Goal: Transaction & Acquisition: Purchase product/service

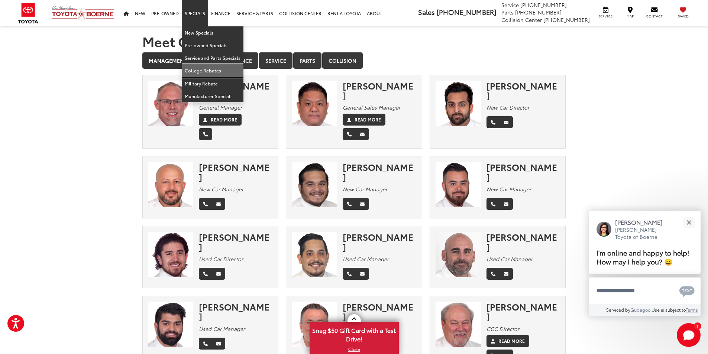
click at [212, 73] on link "College Rebates" at bounding box center [213, 70] width 62 height 13
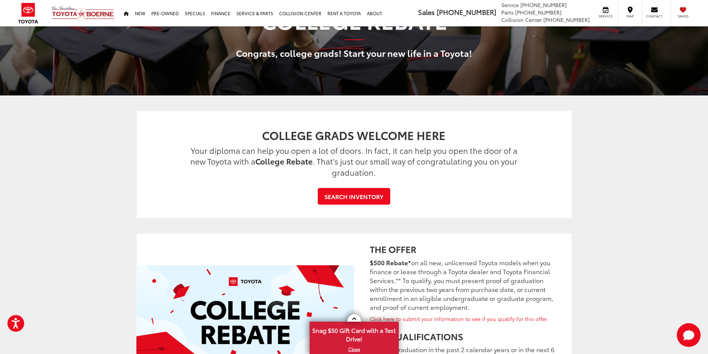
scroll to position [74, 0]
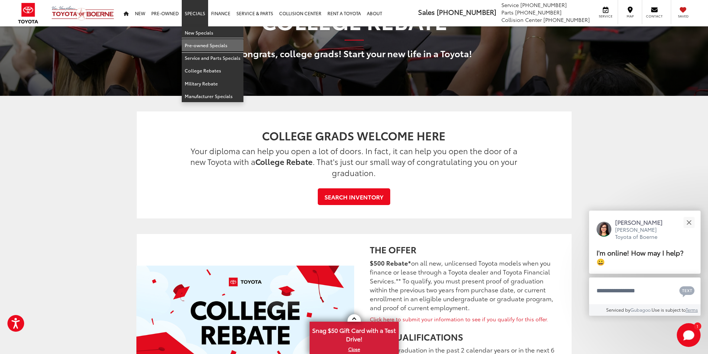
click at [204, 44] on link "Pre-owned Specials" at bounding box center [213, 45] width 62 height 13
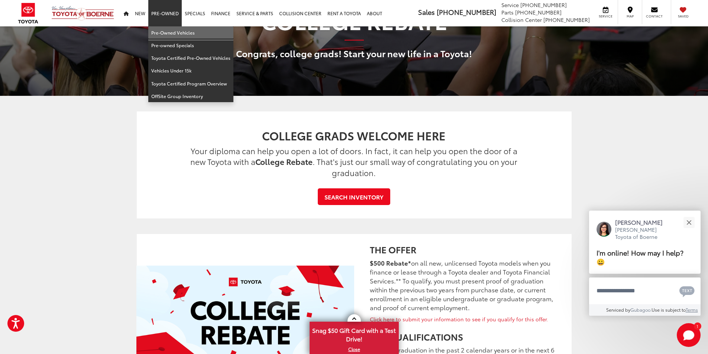
click at [174, 35] on link "Pre-Owned Vehicles" at bounding box center [190, 32] width 85 height 13
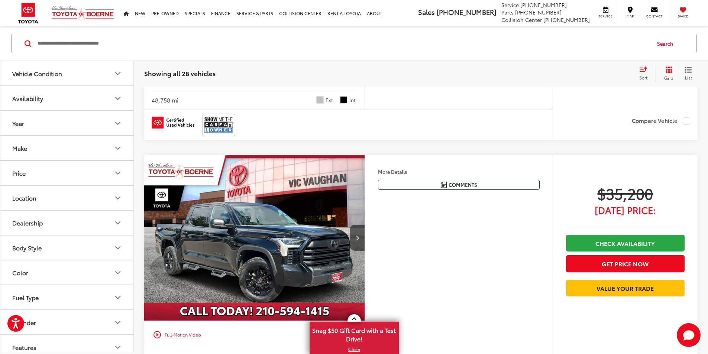
scroll to position [260, 0]
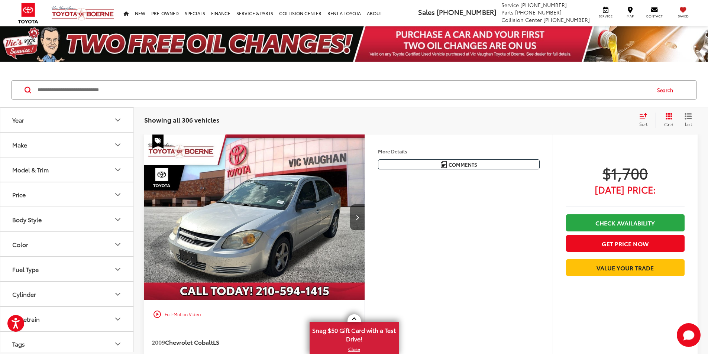
click at [641, 120] on div "Sort" at bounding box center [646, 120] width 20 height 15
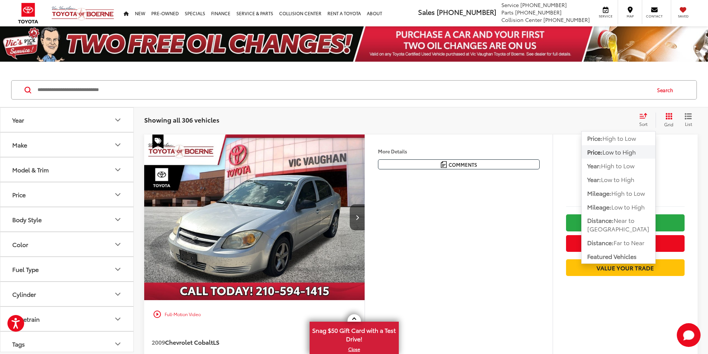
click at [628, 155] on span "Low to High" at bounding box center [619, 152] width 33 height 9
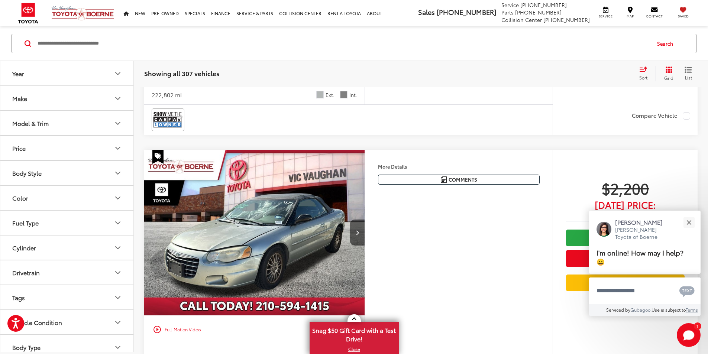
scroll to position [372, 0]
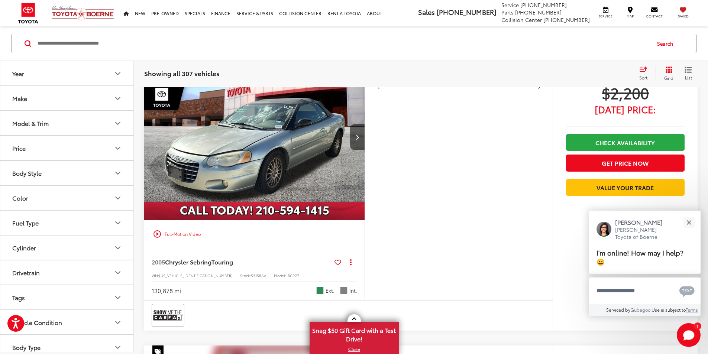
click at [476, 246] on div "More Details Comments Dealer Comments Clean CARFAX. 2005 Chrysler Sebring Touri…" at bounding box center [459, 177] width 188 height 246
click at [365, 150] on button "Next image" at bounding box center [357, 137] width 15 height 26
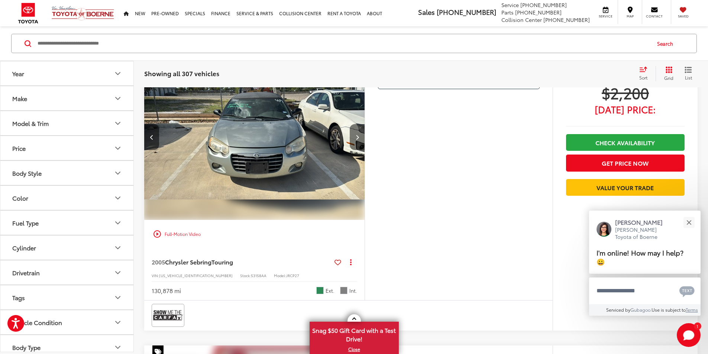
click at [365, 150] on button "Next image" at bounding box center [357, 137] width 15 height 26
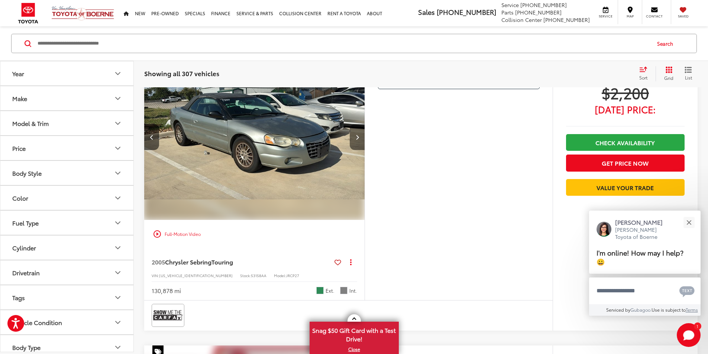
click at [365, 150] on button "Next image" at bounding box center [357, 137] width 15 height 26
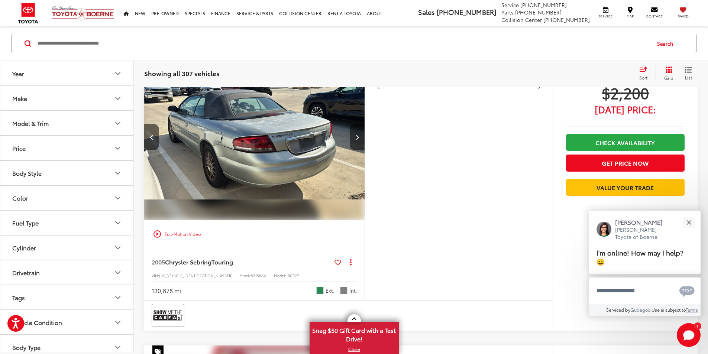
click at [365, 150] on button "Next image" at bounding box center [357, 137] width 15 height 26
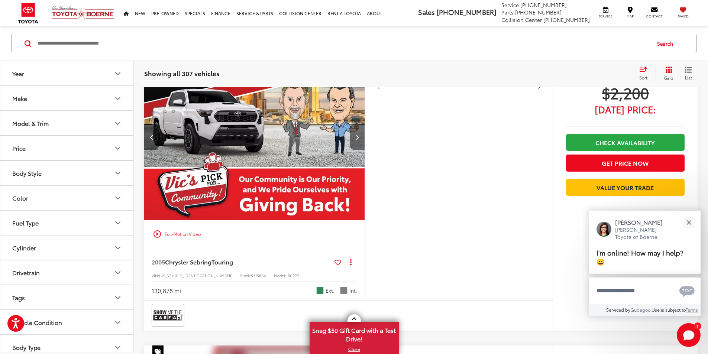
click at [365, 150] on button "Next image" at bounding box center [357, 137] width 15 height 26
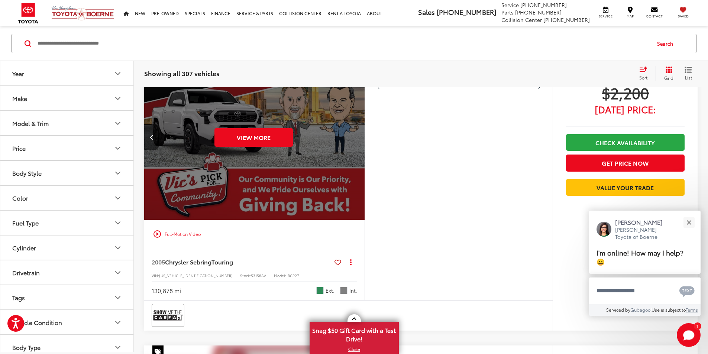
scroll to position [0, 1410]
click at [364, 207] on div "View More" at bounding box center [254, 137] width 222 height 166
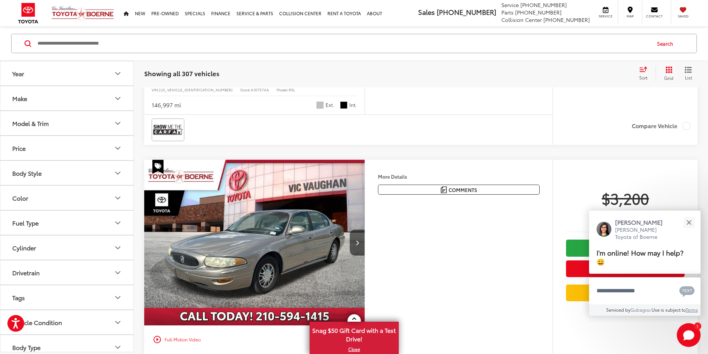
scroll to position [1087, 0]
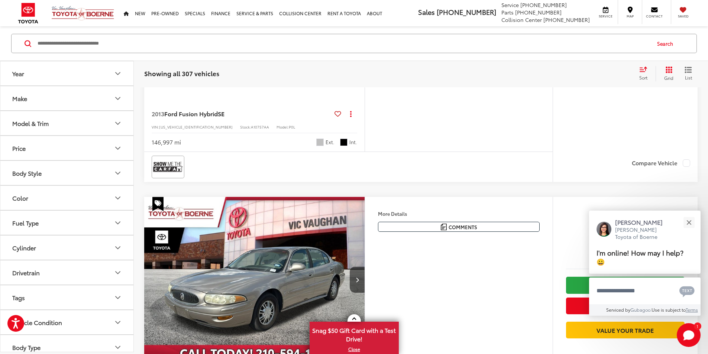
click at [365, 15] on button "Next image" at bounding box center [357, 2] width 15 height 26
click at [359, 4] on icon "Next image" at bounding box center [357, 1] width 3 height 5
click at [458, 152] on div "More Details Comments Dealer Comments 2013 Ford Fusion Hybrid SE Ingot Silver 2…" at bounding box center [459, 35] width 188 height 233
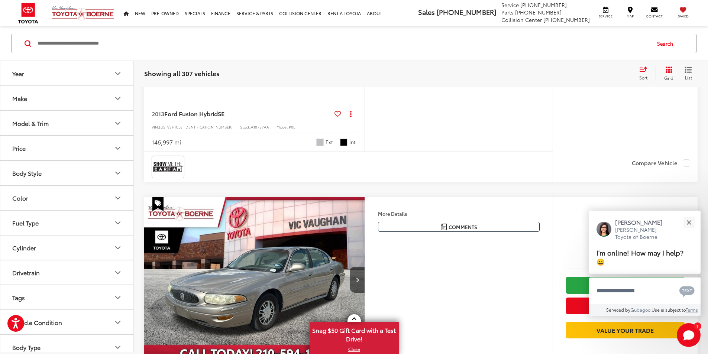
drag, startPoint x: 458, startPoint y: 180, endPoint x: 467, endPoint y: 182, distance: 9.5
click at [458, 152] on div "More Details Comments Dealer Comments 2013 Ford Fusion Hybrid SE Ingot Silver 2…" at bounding box center [459, 35] width 188 height 233
